Goal: Task Accomplishment & Management: Manage account settings

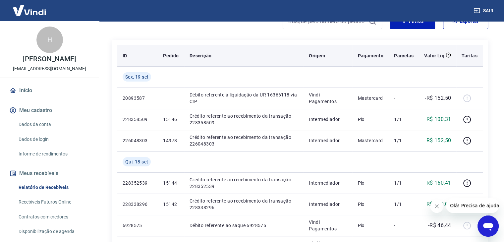
scroll to position [33, 0]
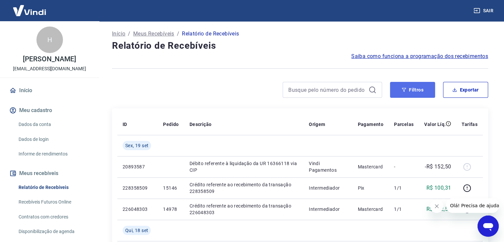
click at [423, 88] on button "Filtros" at bounding box center [412, 90] width 45 height 16
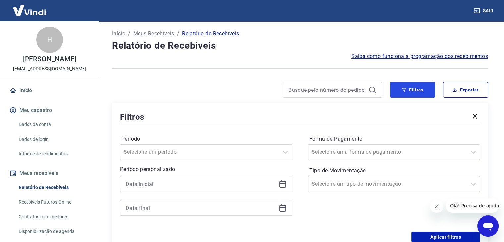
scroll to position [133, 0]
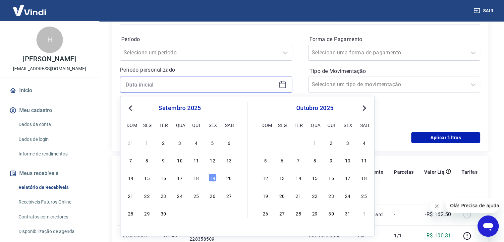
click at [143, 88] on input at bounding box center [201, 85] width 151 height 10
click at [150, 145] on div "1" at bounding box center [147, 143] width 8 height 8
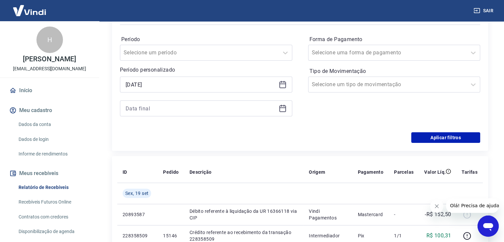
type input "[DATE]"
click at [147, 109] on input at bounding box center [201, 108] width 151 height 10
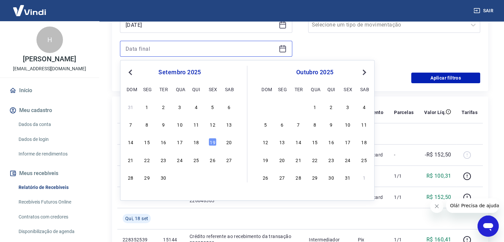
scroll to position [199, 0]
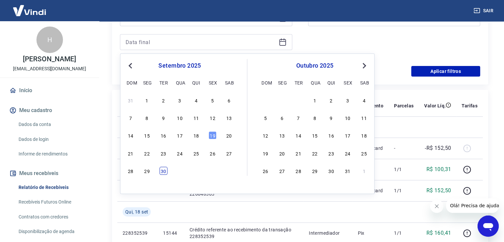
click at [163, 173] on div "30" at bounding box center [163, 171] width 8 height 8
type input "[DATE]"
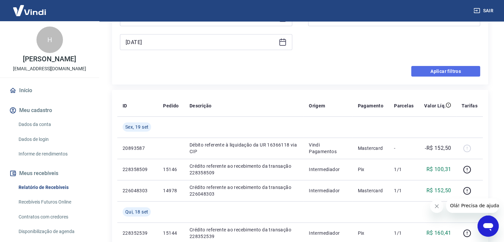
click at [443, 73] on button "Aplicar filtros" at bounding box center [445, 71] width 69 height 11
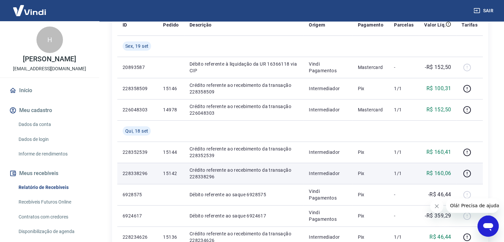
scroll to position [33, 0]
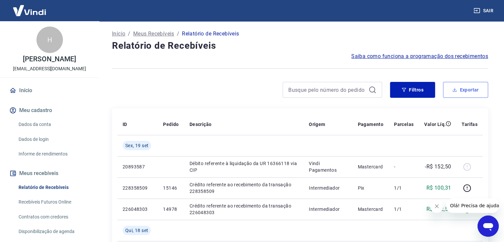
click at [458, 95] on button "Exportar" at bounding box center [465, 90] width 45 height 16
type input "[DATE]"
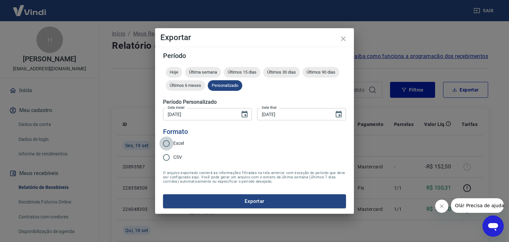
click at [173, 149] on input "Excel" at bounding box center [166, 144] width 14 height 14
radio input "true"
click at [212, 197] on button "Exportar" at bounding box center [254, 201] width 183 height 14
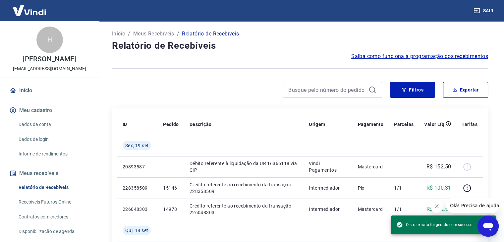
scroll to position [111, 0]
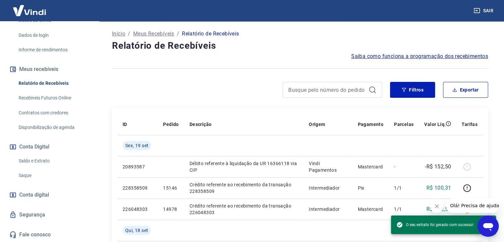
click at [41, 160] on link "Saldo e Extrato" at bounding box center [53, 161] width 75 height 14
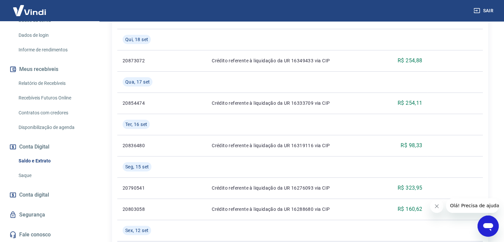
scroll to position [166, 0]
